Goal: Find contact information: Find contact information

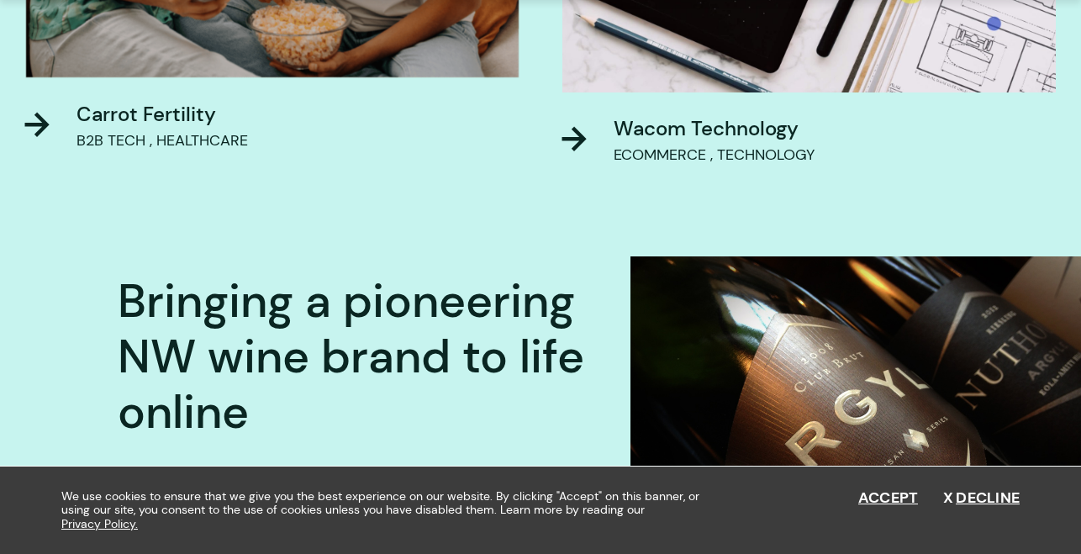
scroll to position [1330, 0]
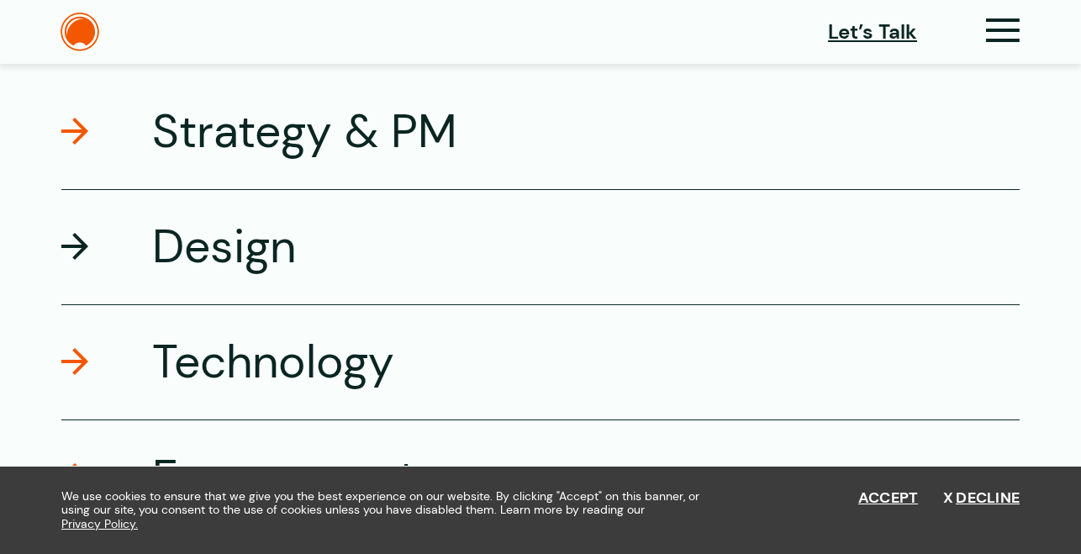
click at [181, 244] on h3 "Design" at bounding box center [224, 247] width 144 height 60
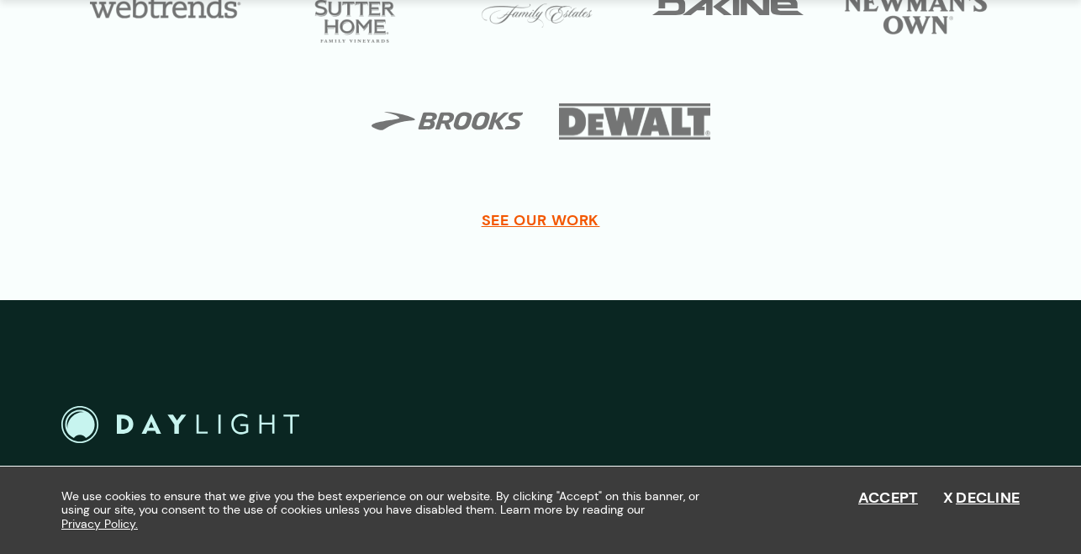
scroll to position [7153, 0]
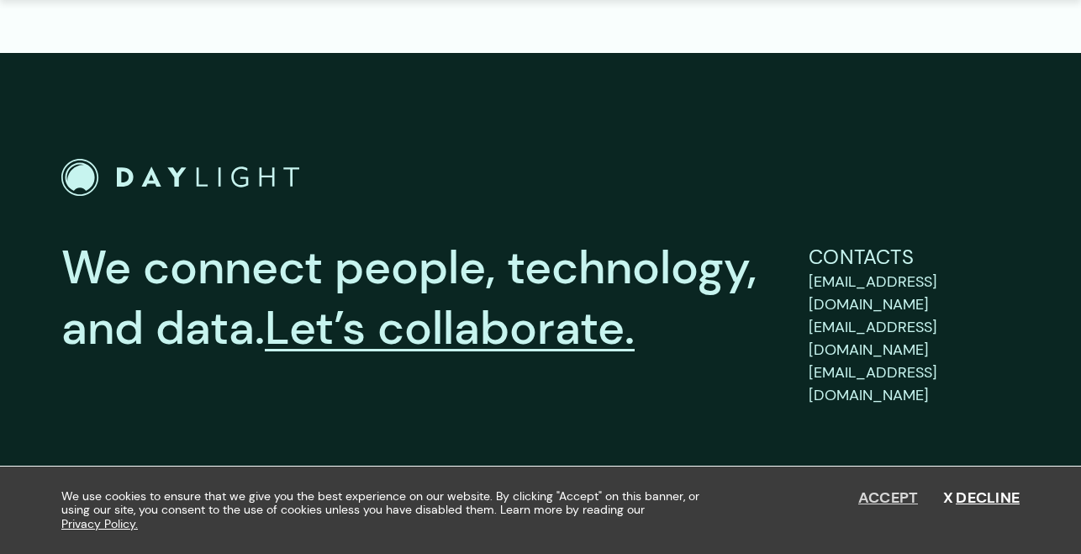
click at [884, 497] on button "Accept" at bounding box center [889, 498] width 61 height 19
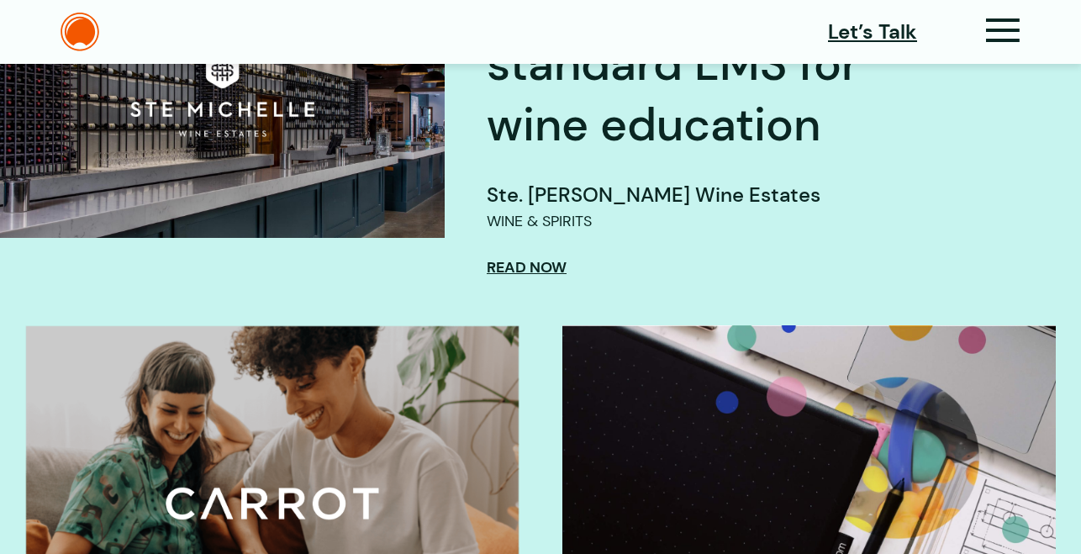
scroll to position [0, 0]
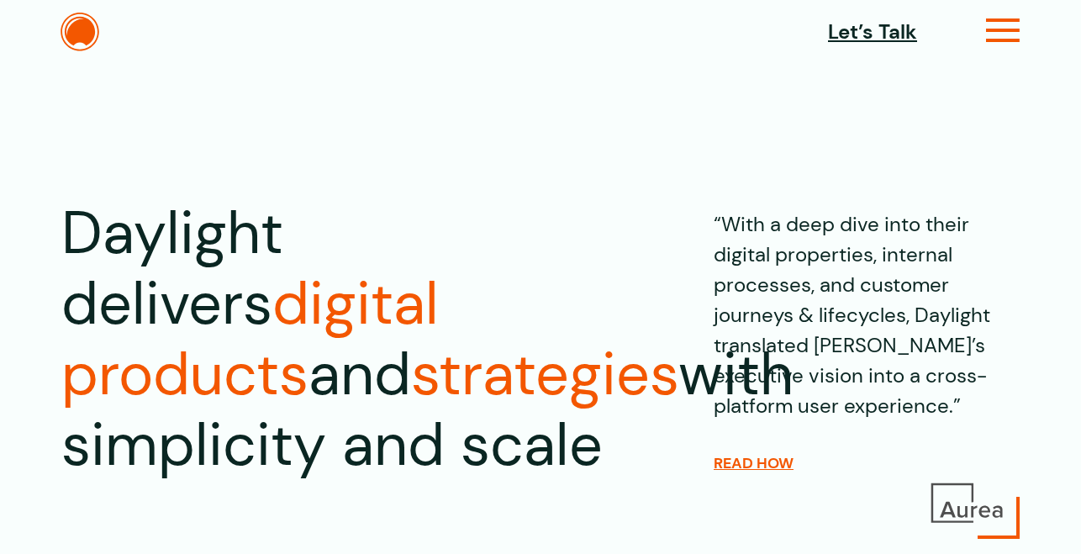
click at [1007, 34] on icon at bounding box center [1003, 38] width 34 height 18
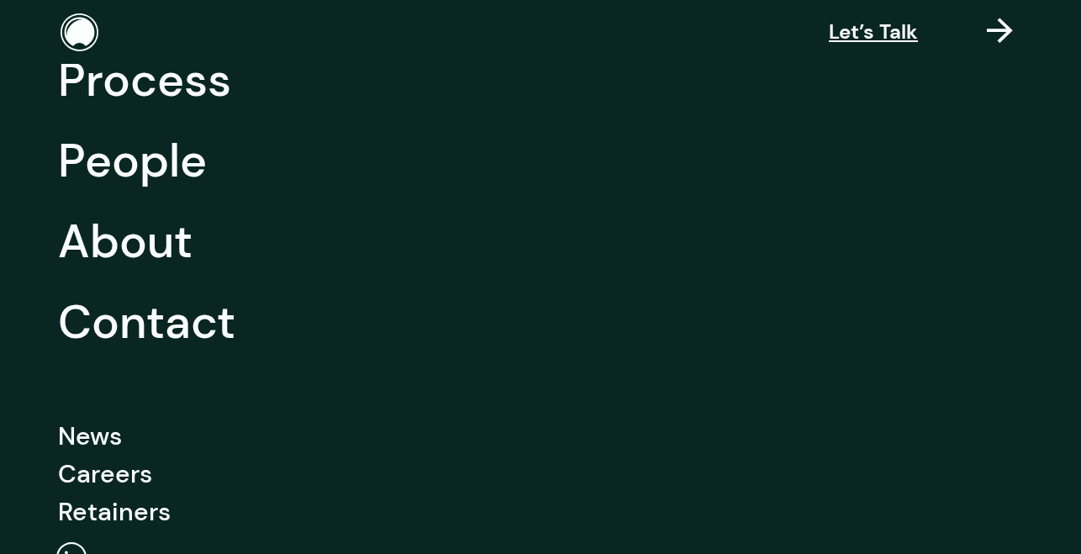
scroll to position [262, 0]
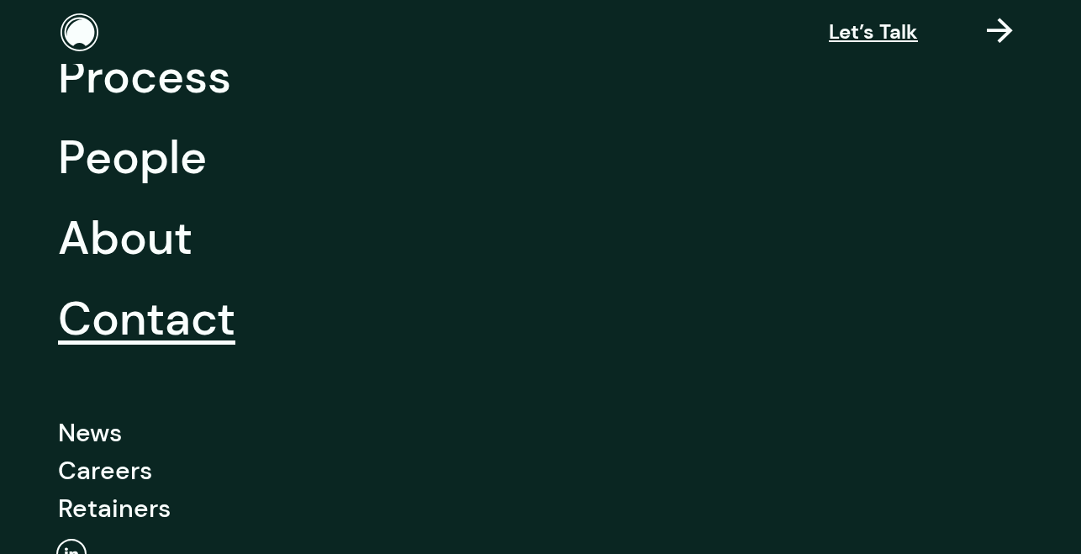
click at [167, 317] on link "Contact" at bounding box center [146, 318] width 177 height 81
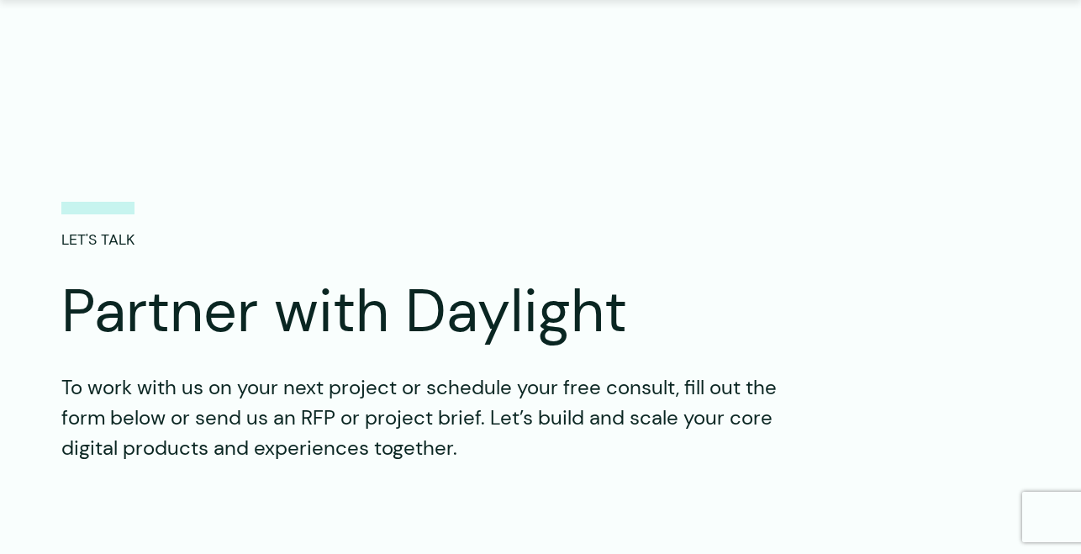
scroll to position [710, 0]
